Goal: Transaction & Acquisition: Purchase product/service

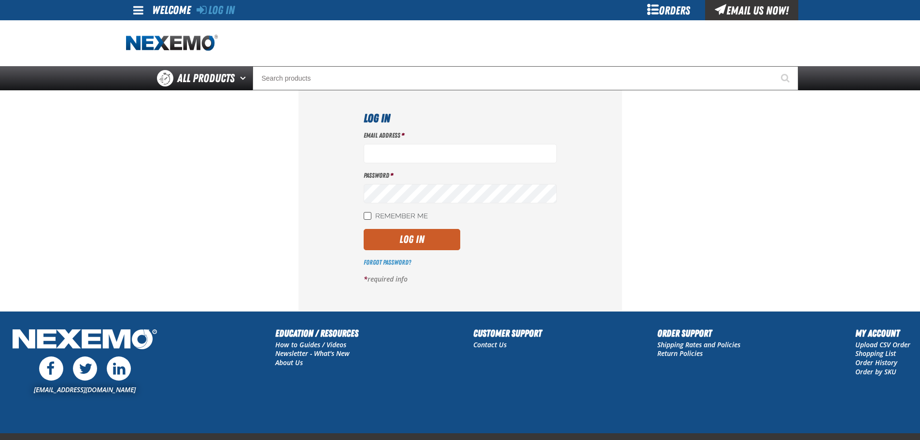
type input "jmeyer@vtaig.com"
click at [366, 214] on input "Remember Me" at bounding box center [368, 216] width 8 height 8
checkbox input "true"
click at [404, 235] on button "Log In" at bounding box center [412, 239] width 97 height 21
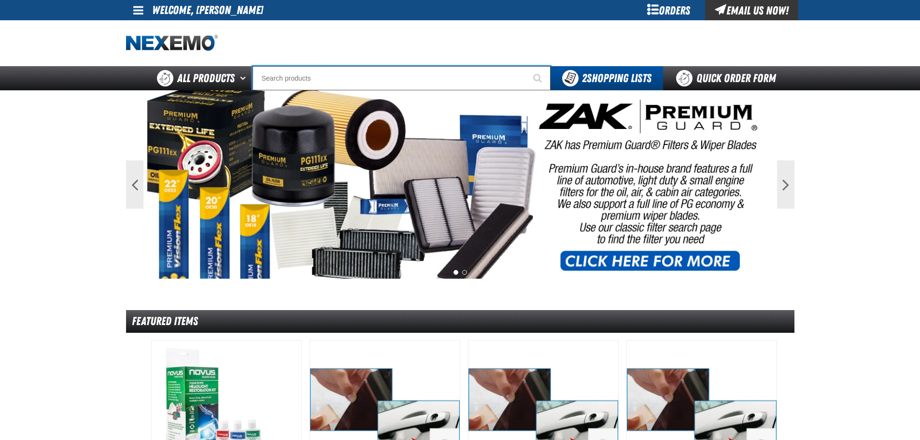
click at [454, 79] on input "Search" at bounding box center [401, 78] width 298 height 24
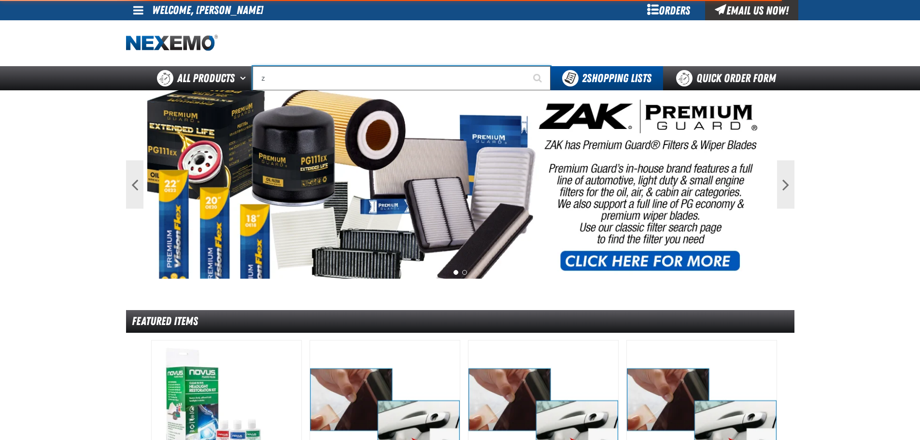
type input "za"
type input "zaKTEK Remittance Register (DOWNLOADABLE)"
type input "zak"
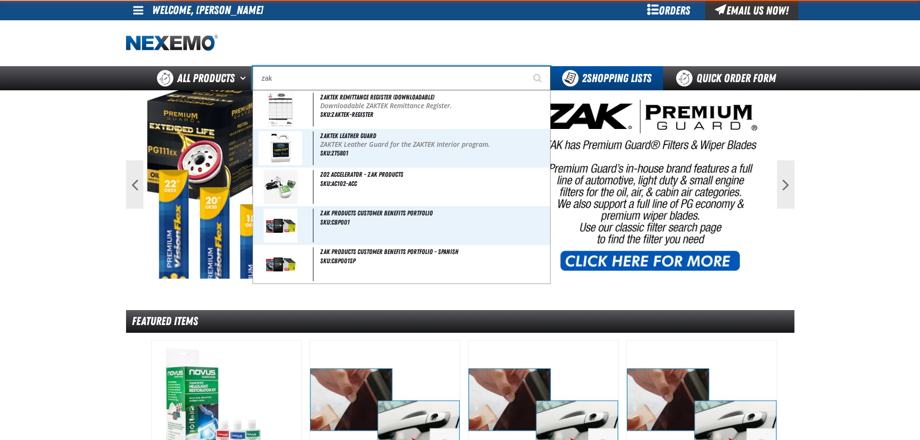
type input "zak Products Customer Benefits Portfolio"
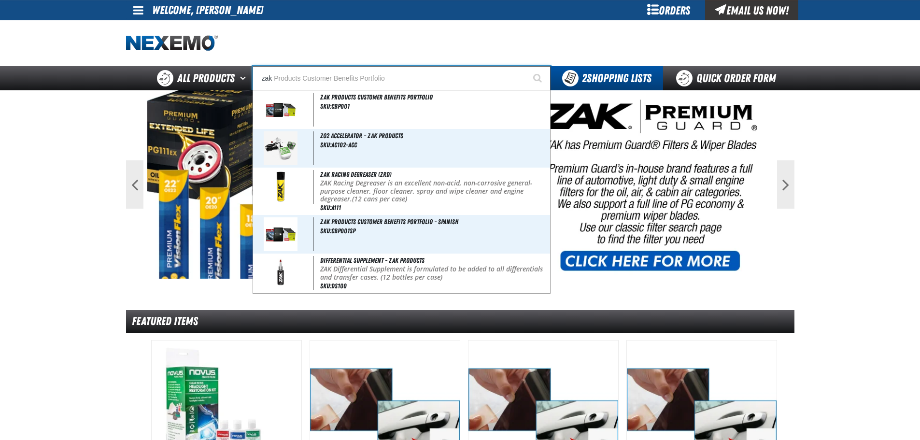
type input "zakt"
type input "zaktEK Remittance Register (DOWNLOADABLE)"
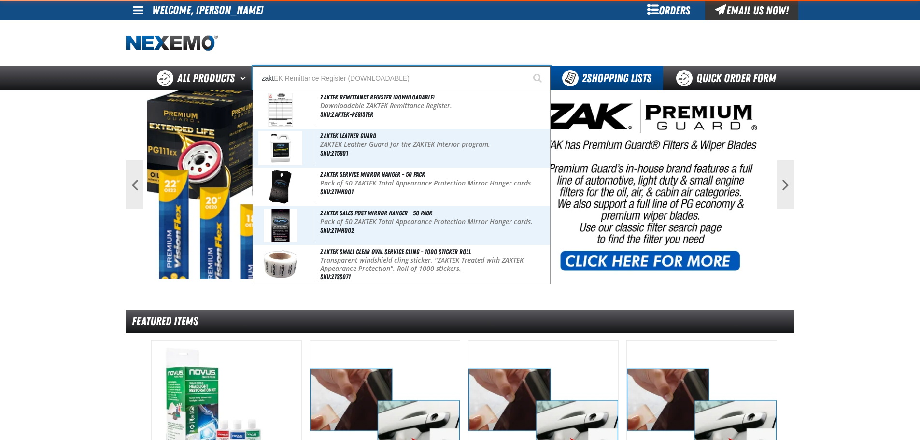
type input "zakte"
type input "zakteK Remittance Register (DOWNLOADABLE)"
type input "zaktek"
click at [526, 66] on button "Start Searching" at bounding box center [538, 78] width 24 height 24
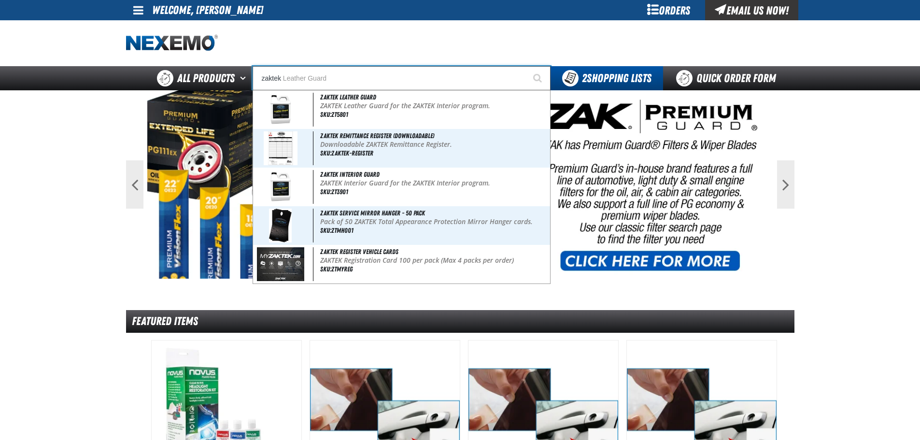
type input "zaktek Leather Guard"
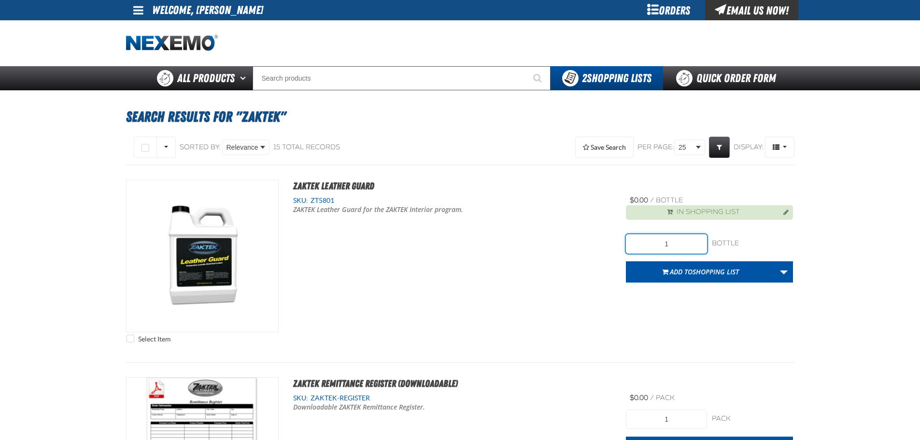
click at [684, 244] on input "1" at bounding box center [666, 243] width 81 height 19
click at [676, 246] on input "1" at bounding box center [666, 243] width 81 height 19
type input "4"
click at [729, 308] on div "Select Item ZAKTEK Leather Guard SKU: ZT5801 ZAKTEK Leather Guard for the ZAKTE…" at bounding box center [460, 264] width 668 height 168
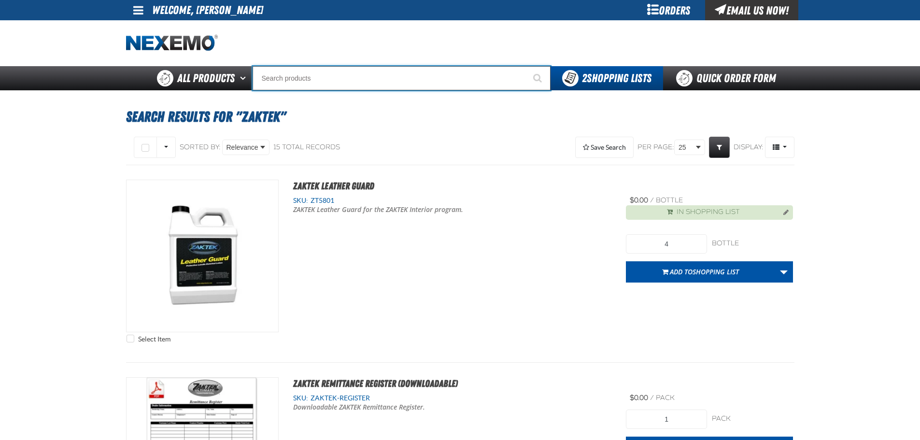
click at [308, 85] on input "Search" at bounding box center [401, 78] width 298 height 24
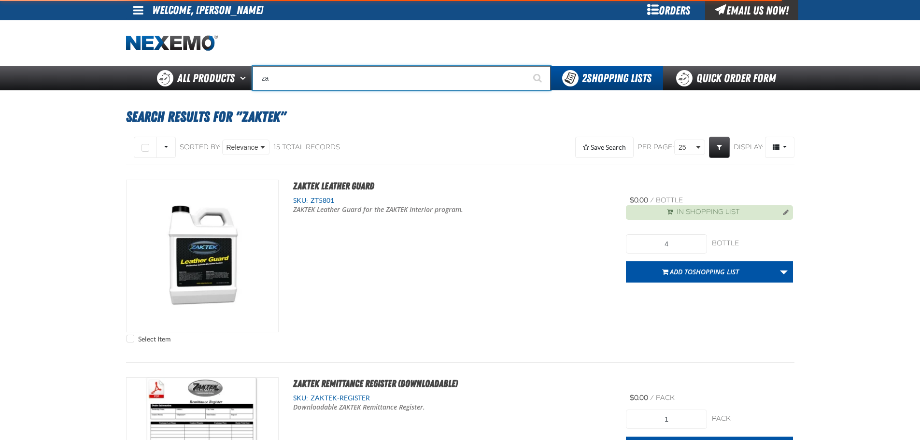
type input "zak"
type input "zak Products Customer Benefits Portfolio"
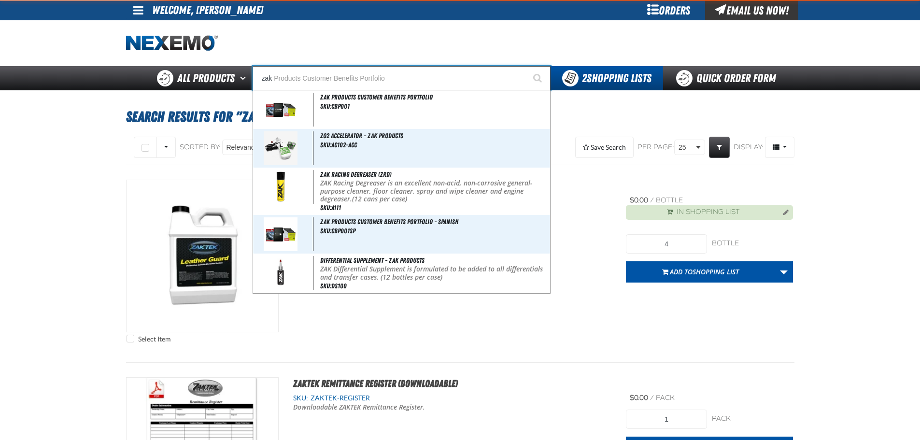
type input "zakt"
type input "zaktEK Remittance Register (DOWNLOADABLE)"
type input "zakte"
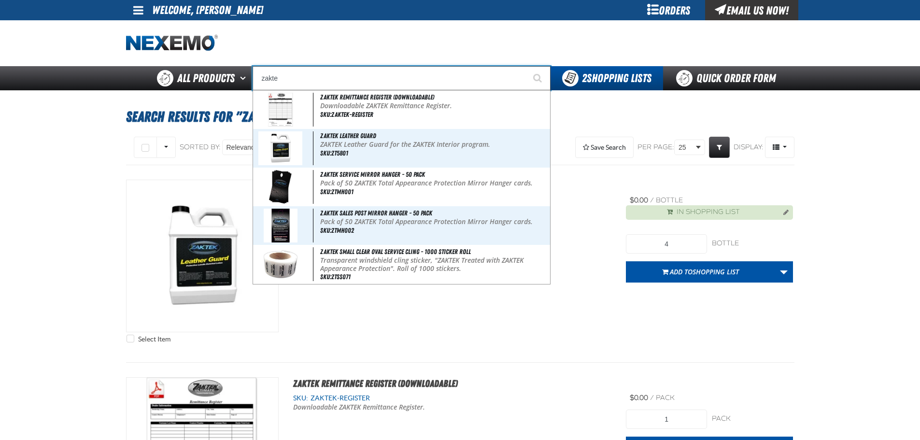
type input "zakteK Remittance Register (DOWNLOADABLE)"
type input "zaktek"
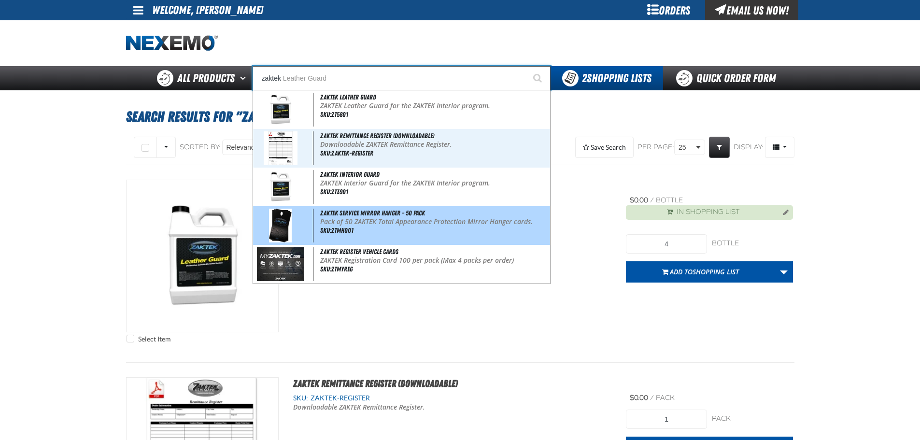
type input "zaktek Leather Guard"
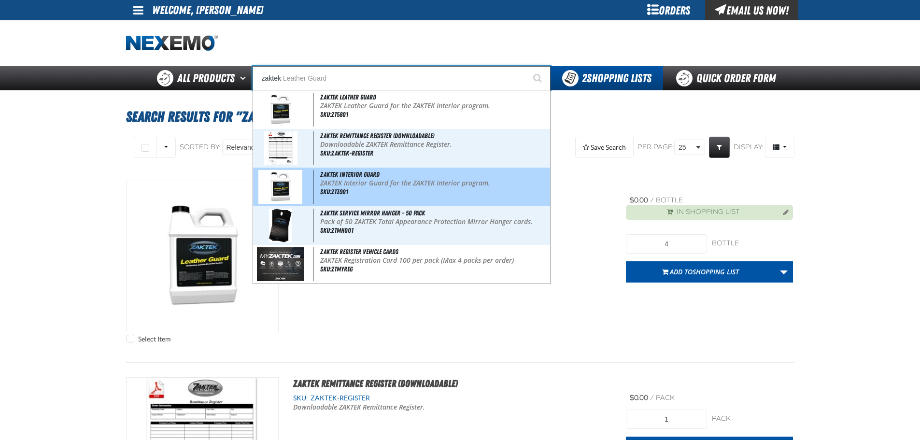
click at [284, 182] on img at bounding box center [280, 187] width 44 height 34
type input "ZAKTEK Interior Guard"
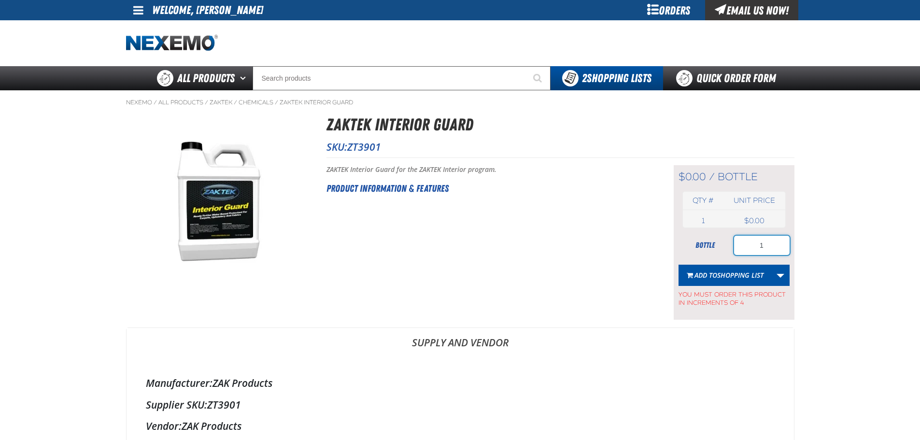
click at [765, 246] on input "1" at bounding box center [762, 245] width 56 height 19
type input "4"
click at [745, 270] on span "Shopping List" at bounding box center [740, 274] width 46 height 9
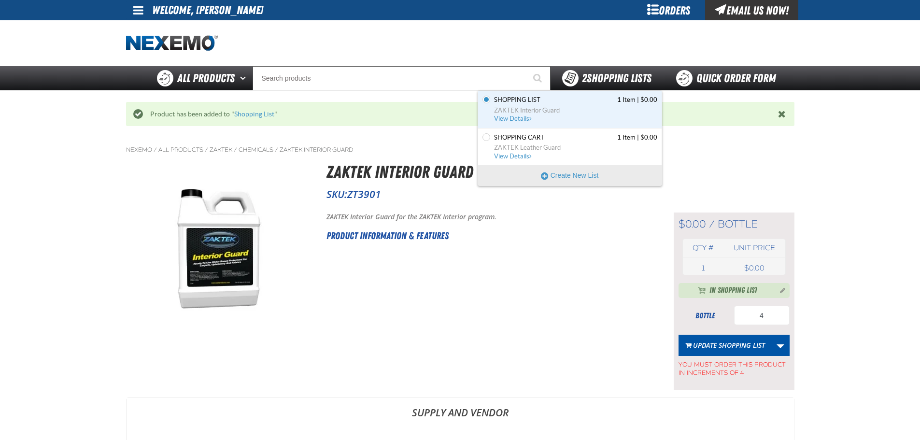
click at [613, 76] on span "2 Shopping Lists" at bounding box center [617, 78] width 70 height 14
click at [588, 103] on span "Shopping List 1 Item | $0.00" at bounding box center [575, 100] width 163 height 9
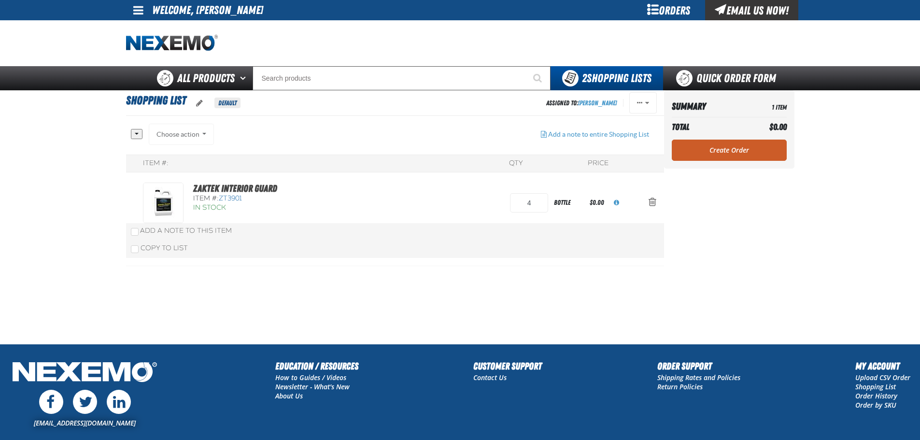
click at [719, 151] on link "Create Order" at bounding box center [729, 150] width 115 height 21
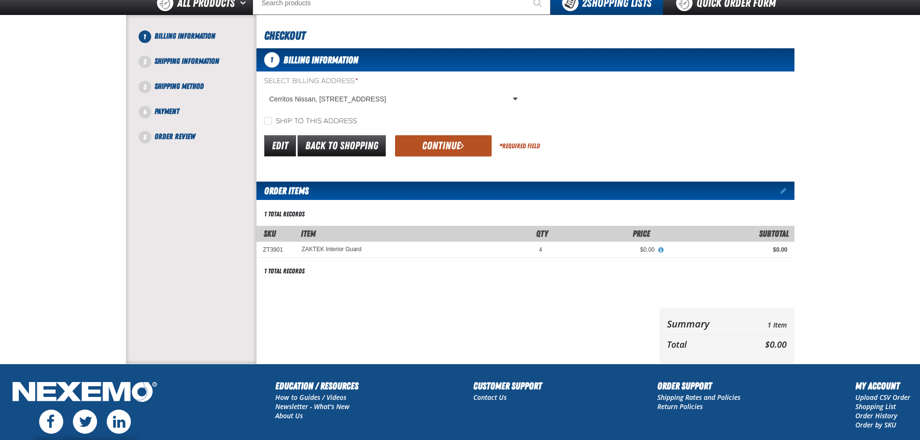
scroll to position [97, 0]
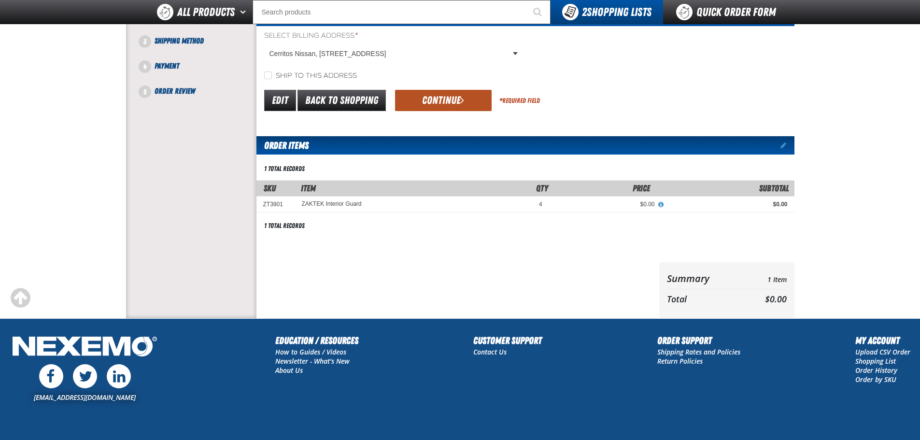
click at [446, 99] on button "Continue" at bounding box center [443, 100] width 97 height 21
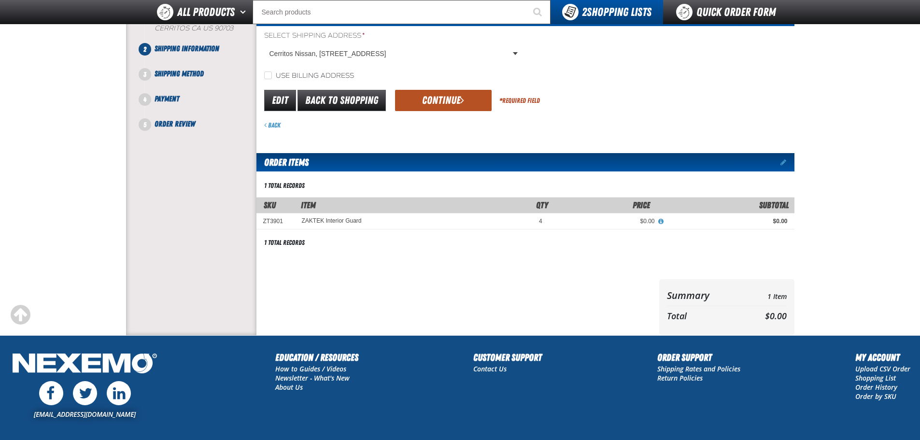
click at [449, 102] on button "Continue" at bounding box center [443, 100] width 97 height 21
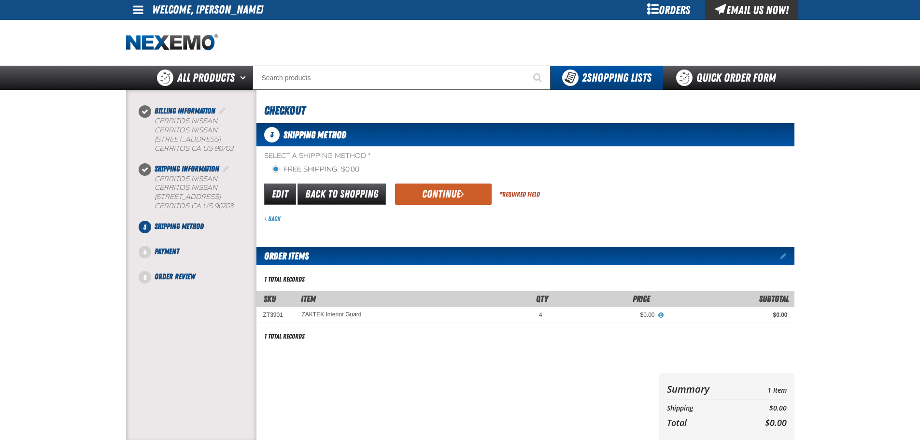
scroll to position [0, 0]
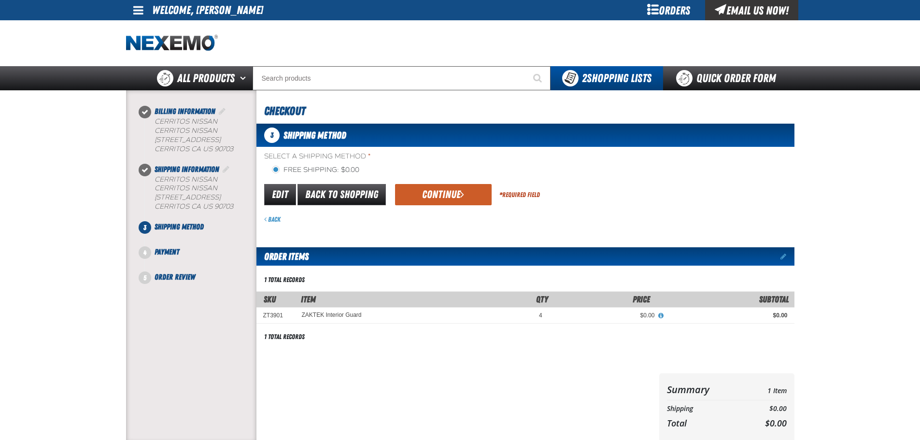
click at [443, 191] on button "Continue" at bounding box center [443, 194] width 97 height 21
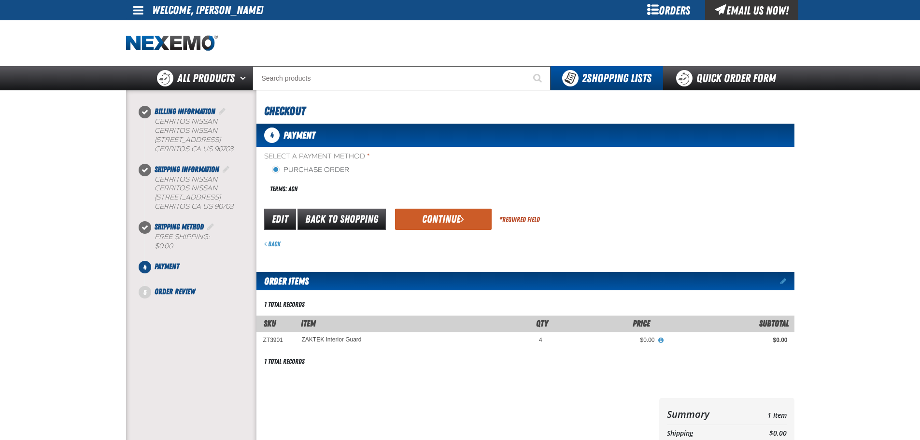
scroll to position [48, 0]
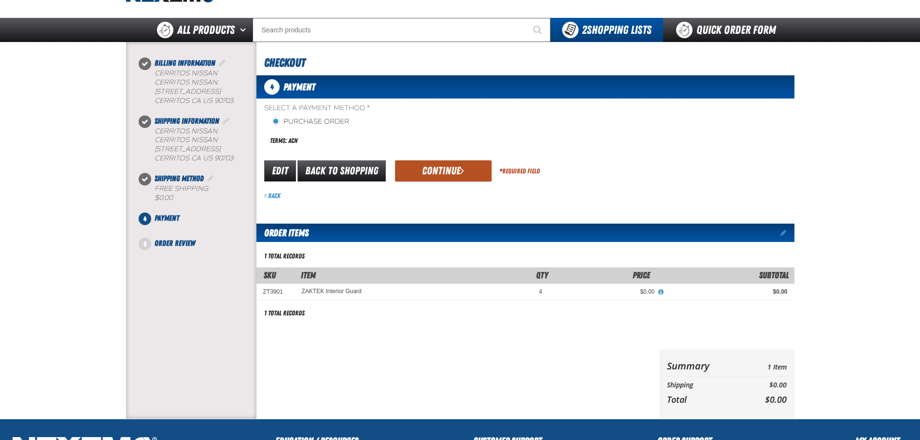
click at [448, 167] on button "Continue" at bounding box center [443, 170] width 97 height 21
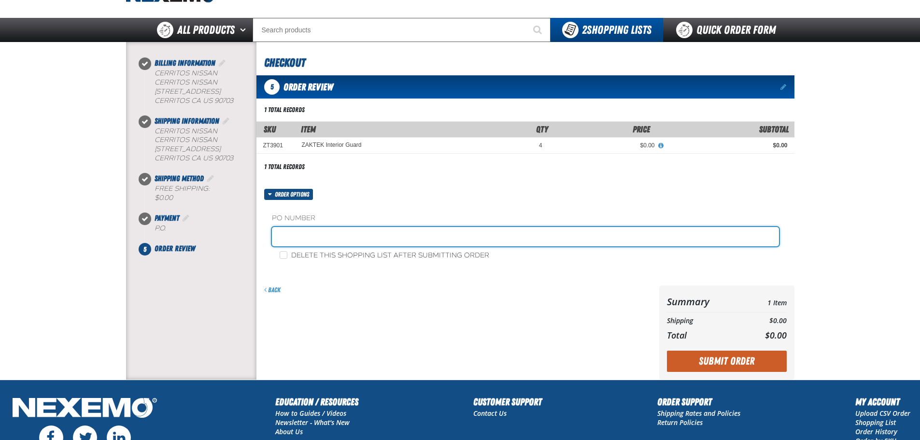
click at [326, 235] on input "text" at bounding box center [525, 236] width 507 height 19
type input "j"
type input "JOHN MEYER"
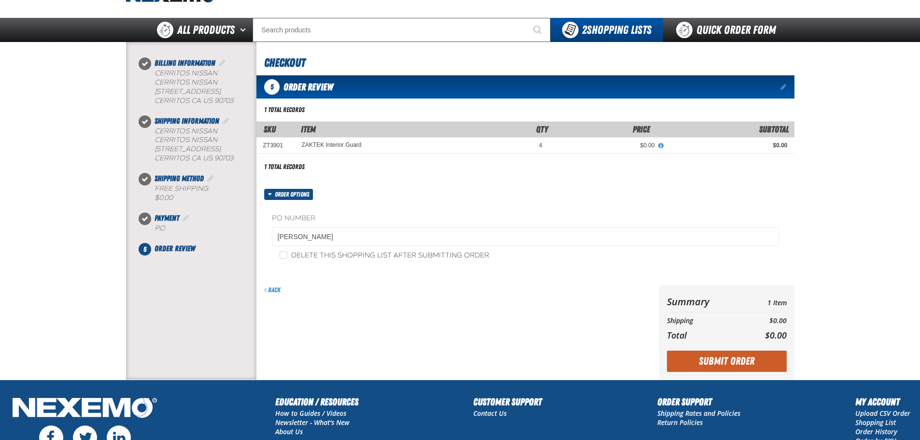
click at [452, 329] on div "Back" at bounding box center [455, 332] width 399 height 94
click at [742, 357] on button "Submit Order" at bounding box center [727, 361] width 120 height 21
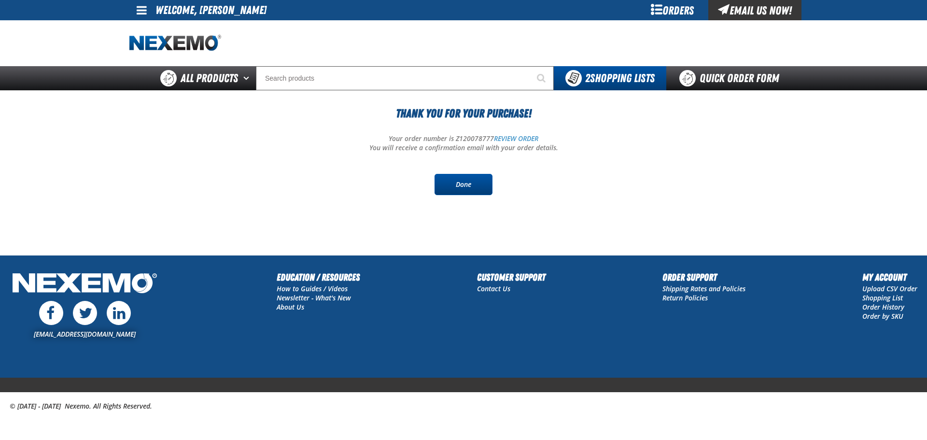
click at [454, 187] on link "Done" at bounding box center [464, 184] width 58 height 21
